Goal: Task Accomplishment & Management: Complete application form

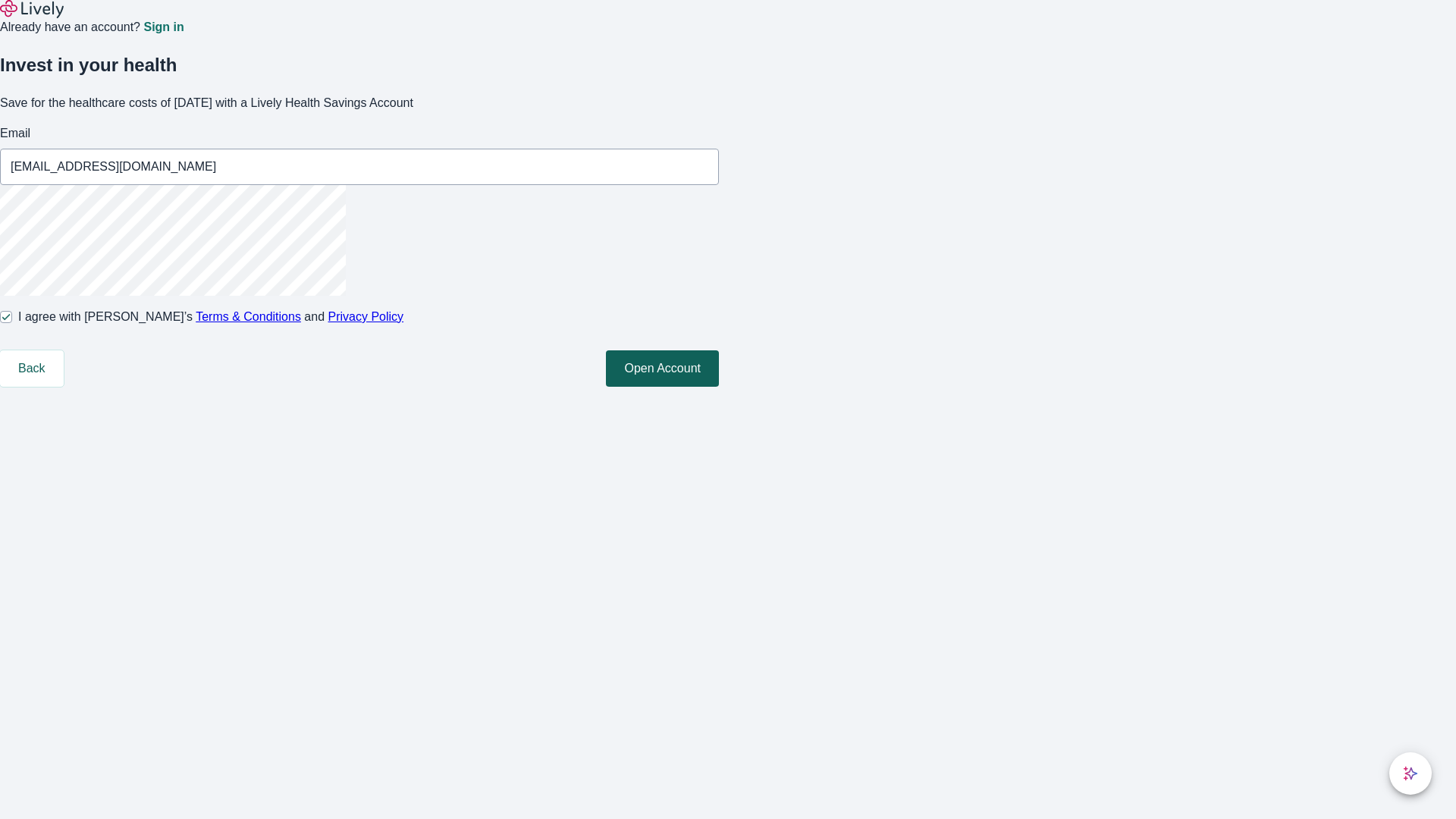
click at [719, 387] on button "Open Account" at bounding box center [662, 368] width 113 height 36
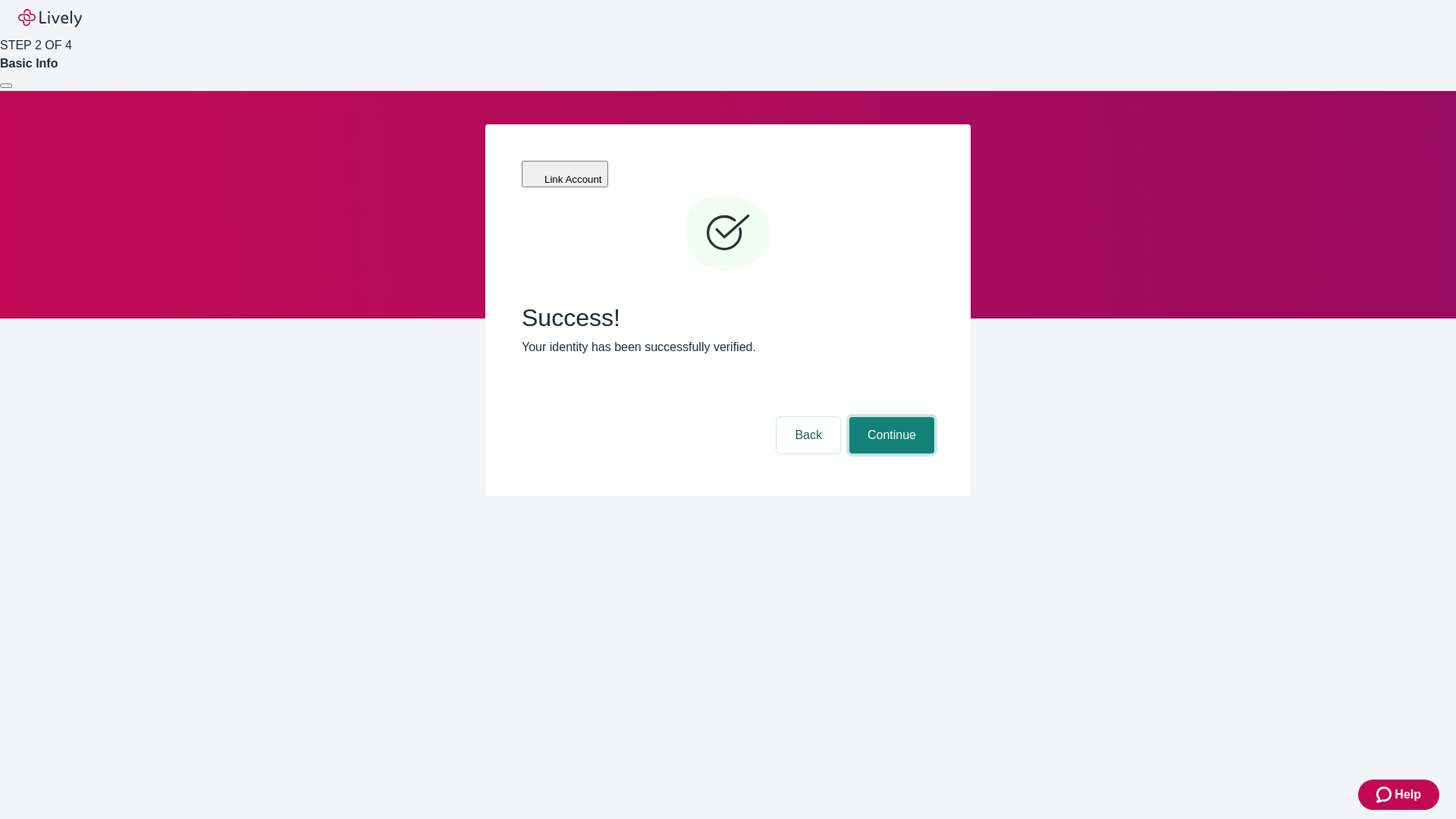
click at [890, 417] on button "Continue" at bounding box center [891, 436] width 85 height 36
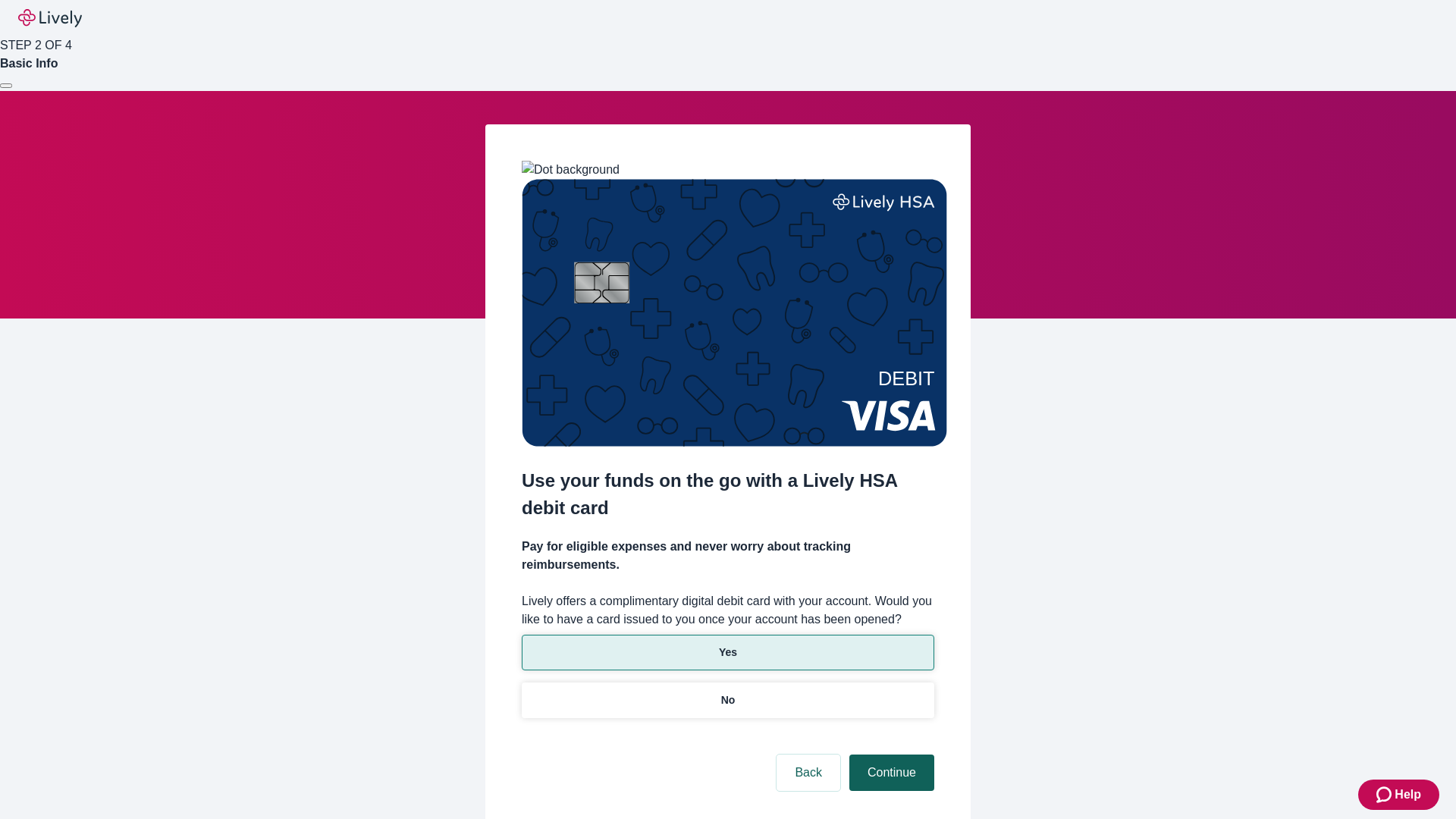
click at [727, 645] on p "Yes" at bounding box center [728, 653] width 18 height 16
click at [890, 755] on button "Continue" at bounding box center [891, 773] width 85 height 36
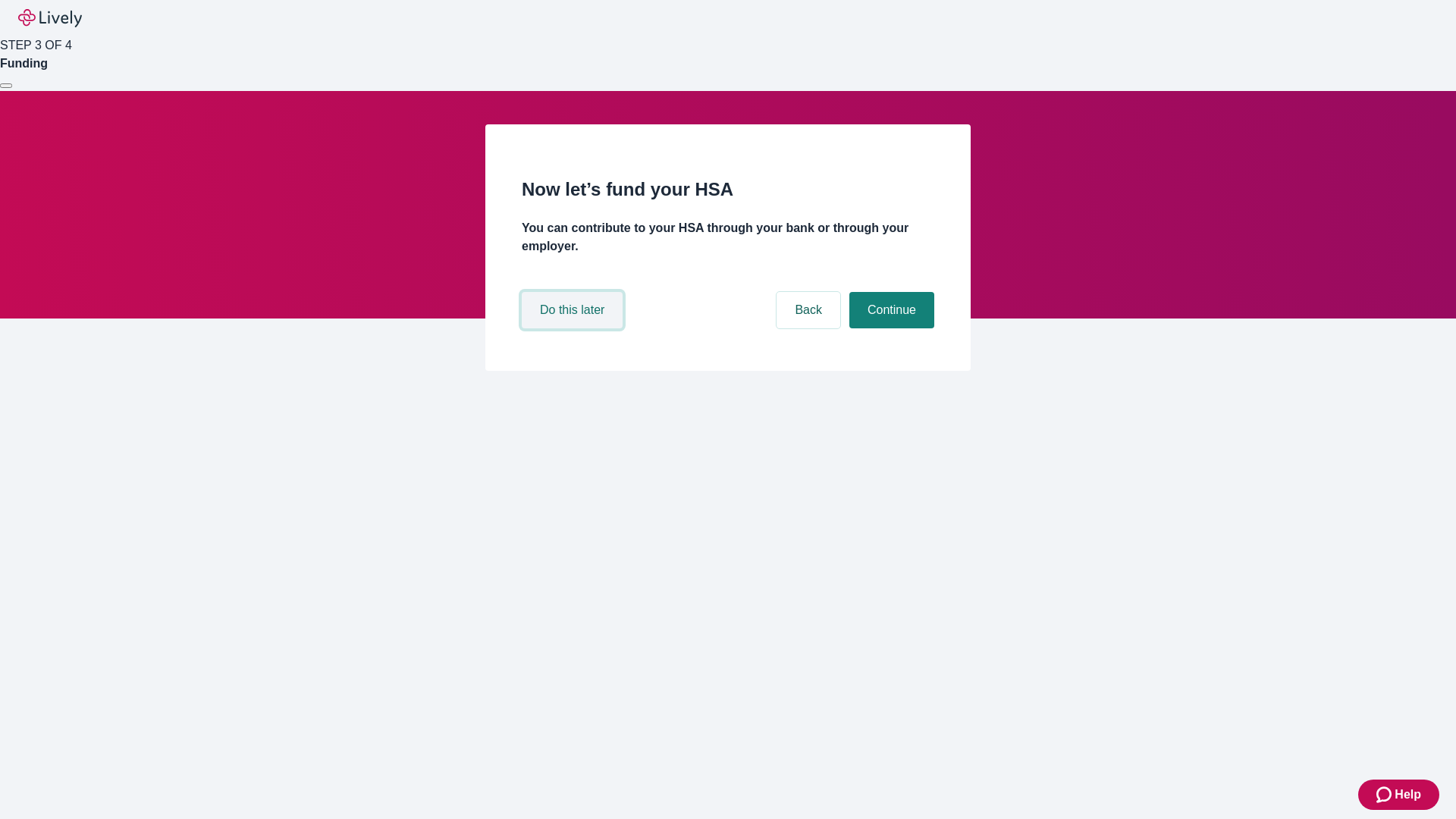
click at [574, 329] on button "Do this later" at bounding box center [572, 310] width 101 height 36
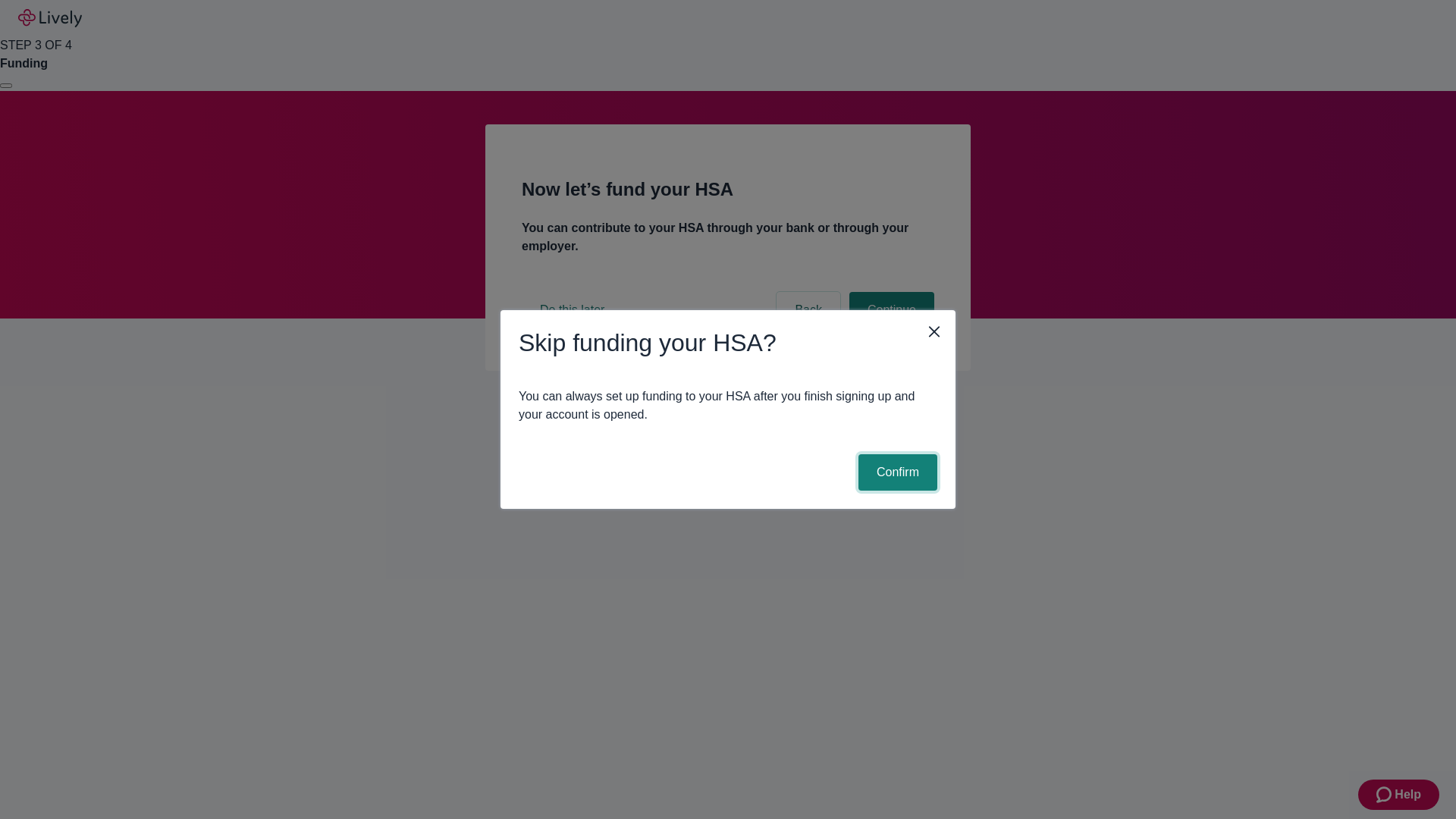
click at [896, 472] on button "Confirm" at bounding box center [898, 472] width 79 height 36
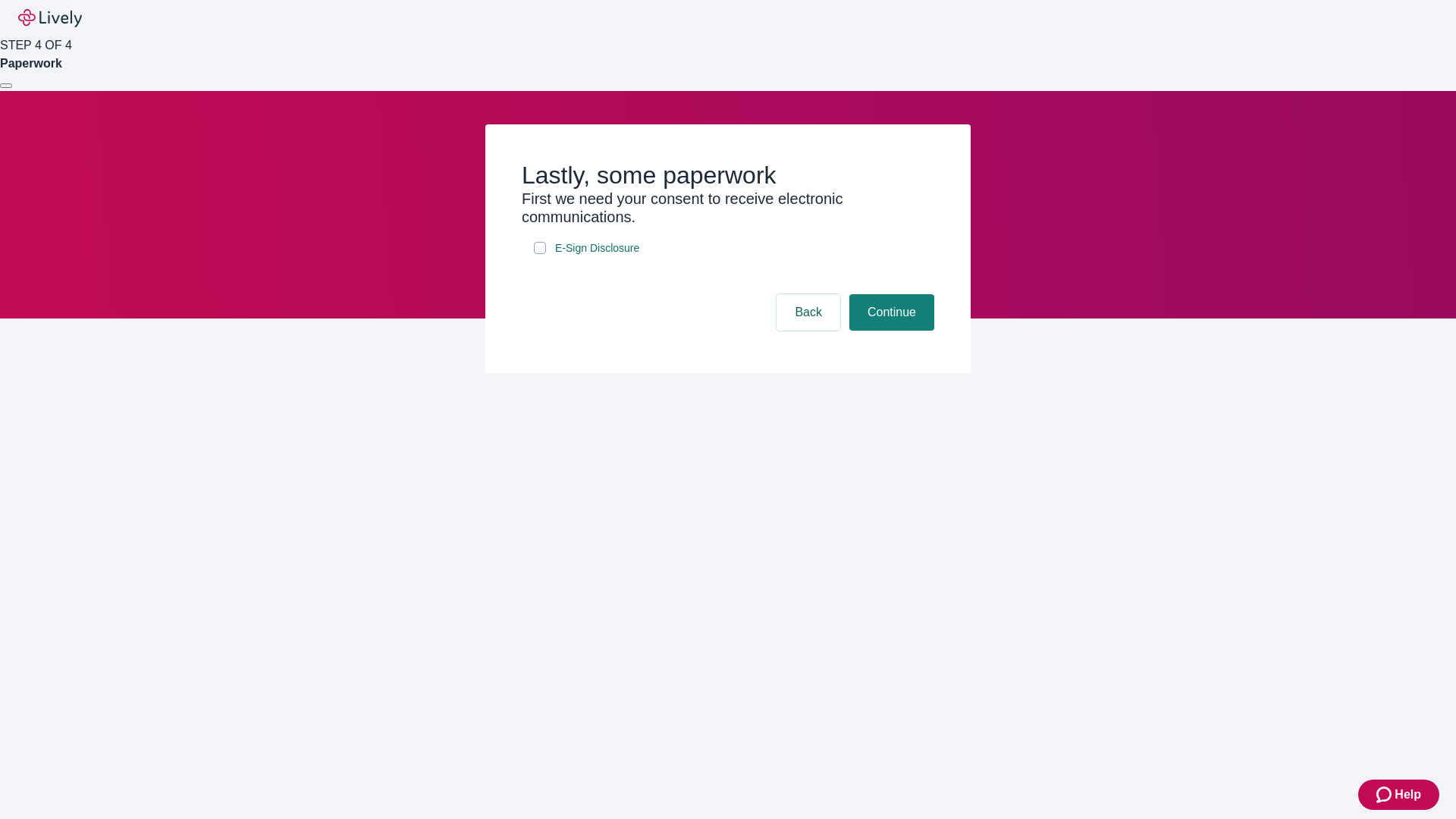
click at [540, 254] on input "E-Sign Disclosure" at bounding box center [539, 247] width 12 height 12
checkbox input "true"
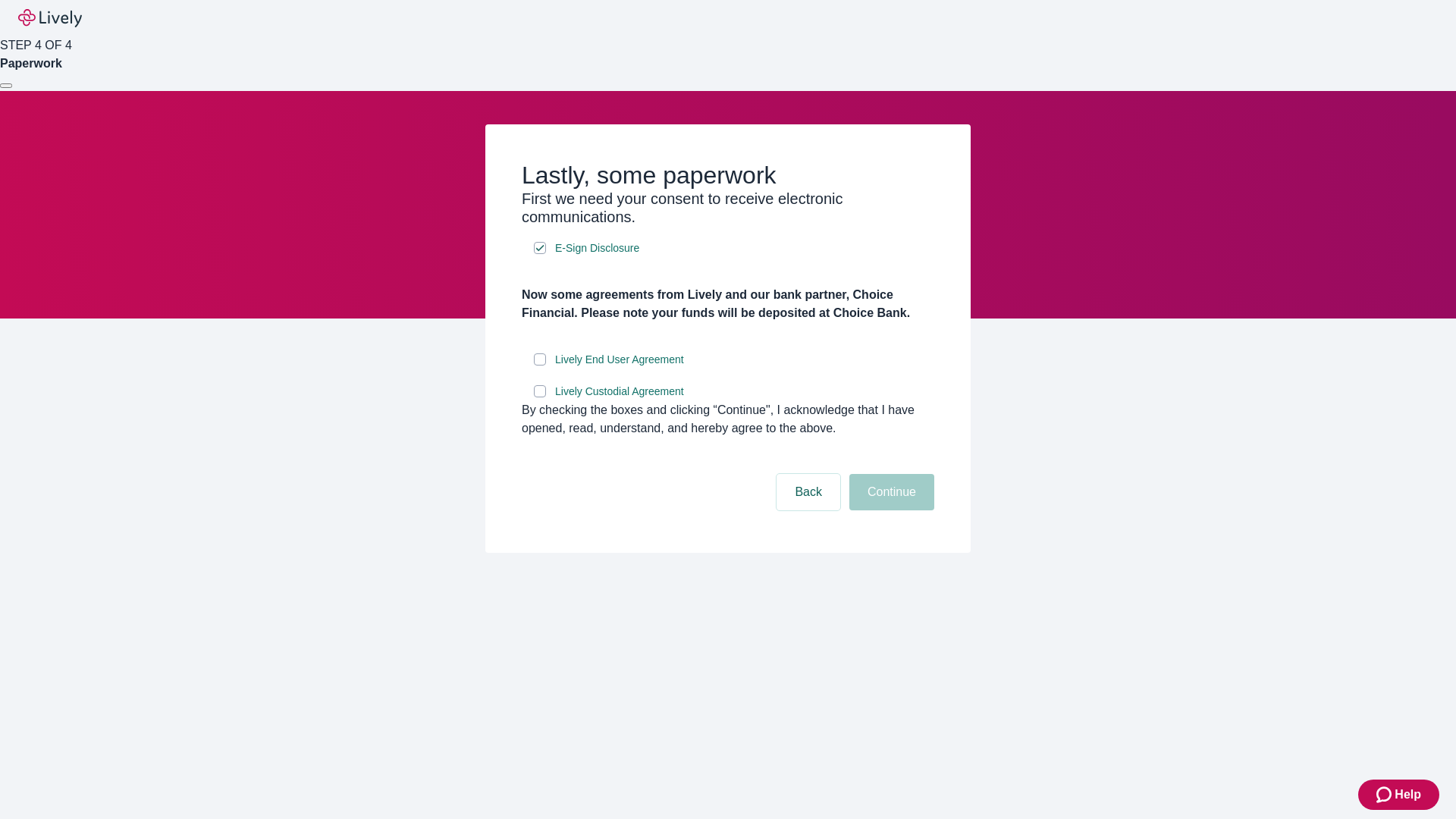
click at [540, 365] on input "Lively End User Agreement" at bounding box center [539, 359] width 12 height 12
checkbox input "true"
click at [540, 398] on input "Lively Custodial Agreement" at bounding box center [539, 390] width 12 height 12
checkbox input "true"
click at [890, 510] on button "Continue" at bounding box center [891, 492] width 85 height 36
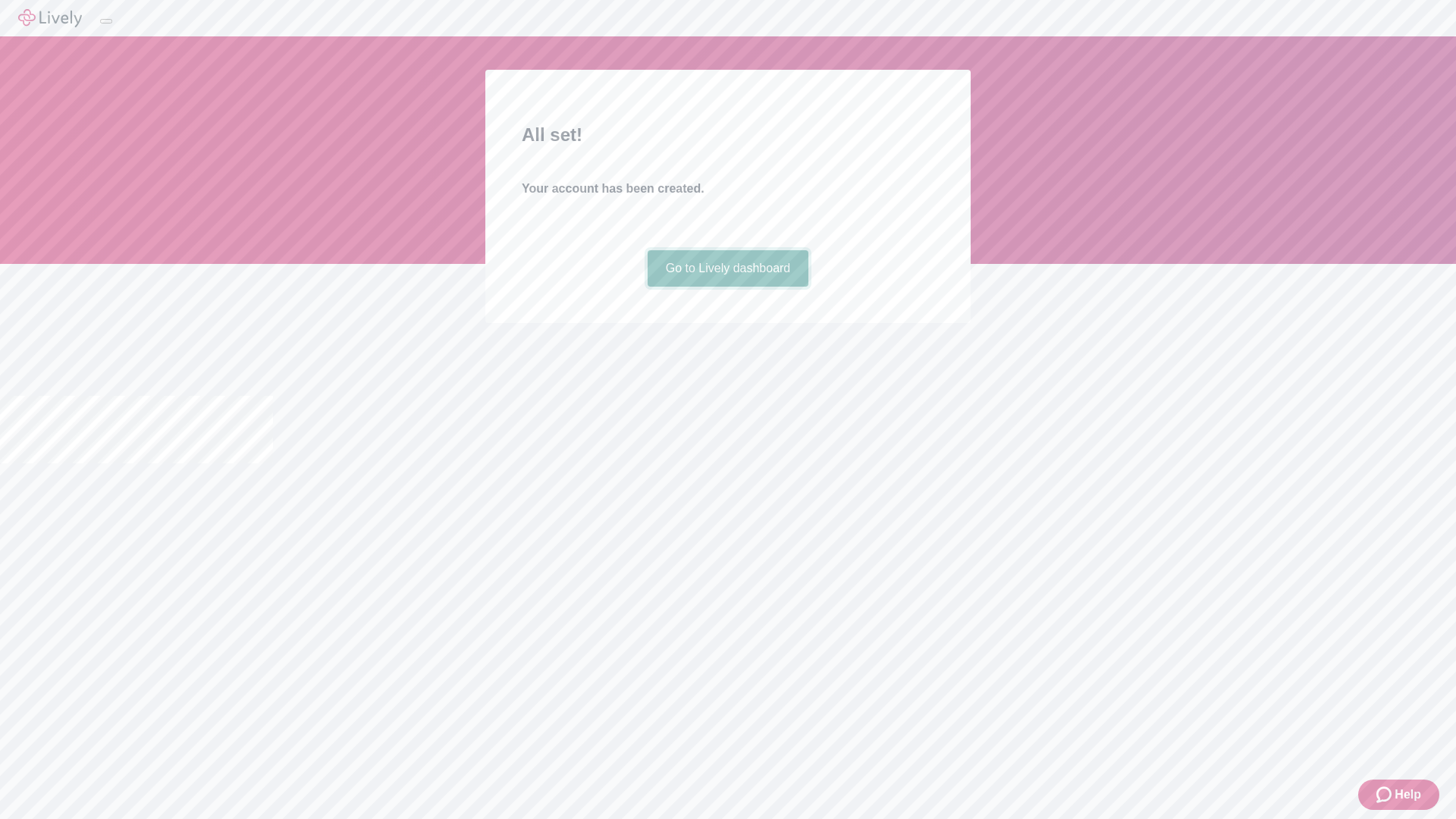
click at [727, 287] on link "Go to Lively dashboard" at bounding box center [729, 269] width 162 height 36
